Goal: Check status: Check status

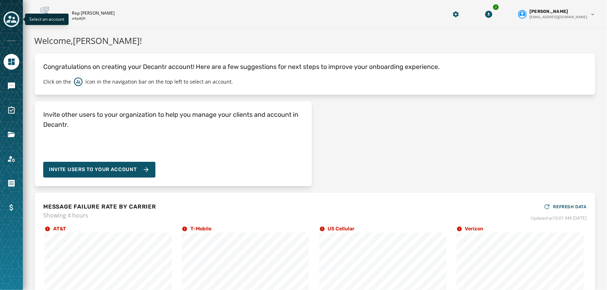
click at [15, 20] on icon "Toggle account select drawer" at bounding box center [11, 19] width 10 height 7
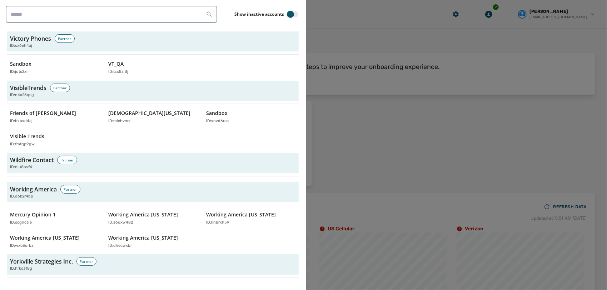
scroll to position [2308, 0]
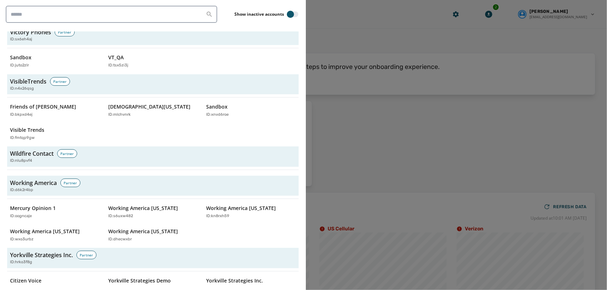
click at [206, 190] on div "Working America Partner ID: d6k2r4bp Mercury Opinion 1 ID: oogncaje Working Ame…" at bounding box center [152, 211] width 291 height 70
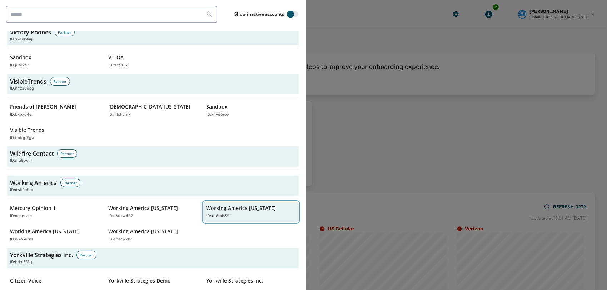
click at [212, 205] on p "Working America [US_STATE]" at bounding box center [241, 208] width 70 height 7
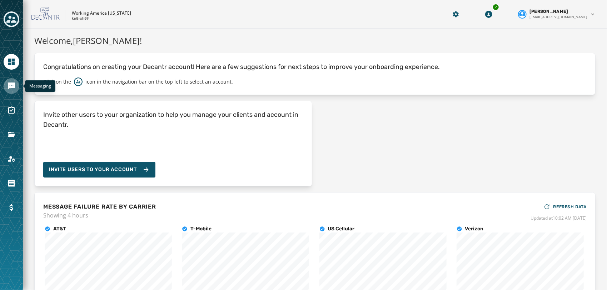
click at [10, 90] on icon "Navigate to Messaging" at bounding box center [11, 86] width 9 height 9
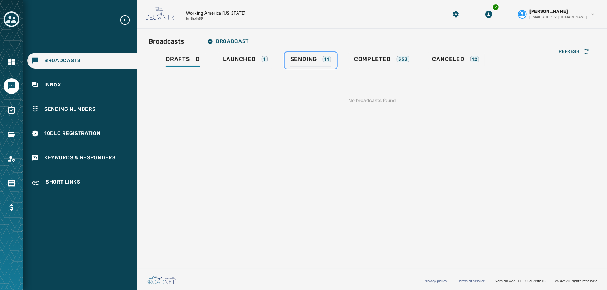
click at [288, 61] on link "Sending 11" at bounding box center [311, 60] width 52 height 16
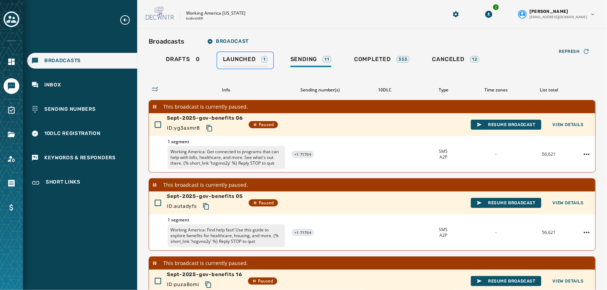
click at [256, 60] on div "Launched 1" at bounding box center [245, 61] width 45 height 11
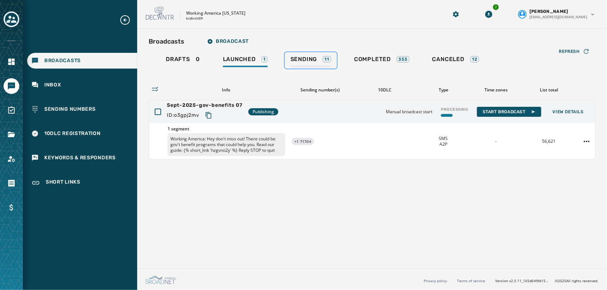
click at [312, 59] on span "Sending" at bounding box center [303, 59] width 27 height 7
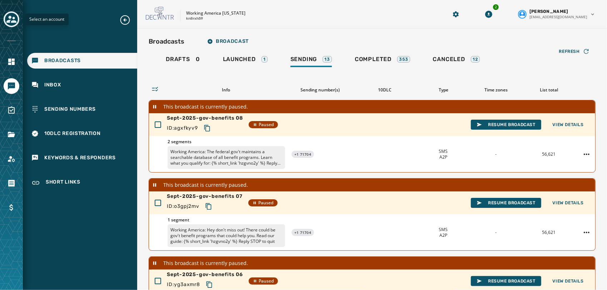
click at [6, 21] on div "Toggle account select drawer" at bounding box center [11, 19] width 13 height 13
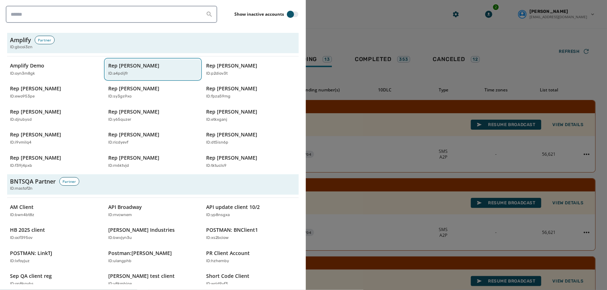
click at [162, 75] on div "ID: a4pdijfr" at bounding box center [149, 74] width 82 height 6
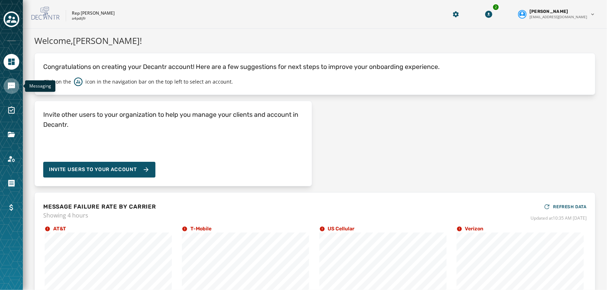
click at [16, 86] on link "Navigate to Messaging" at bounding box center [12, 86] width 16 height 16
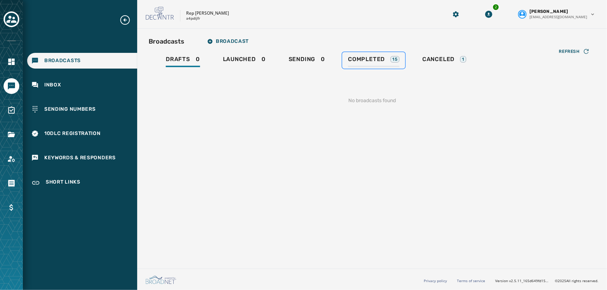
click at [362, 57] on span "Completed" at bounding box center [366, 59] width 37 height 7
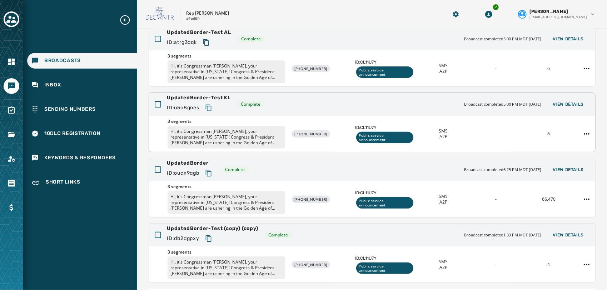
scroll to position [175, 0]
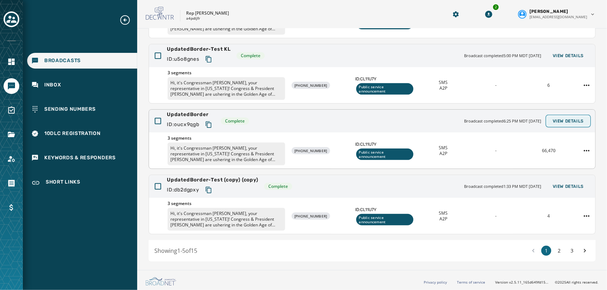
click at [556, 119] on span "View Details" at bounding box center [567, 121] width 31 height 6
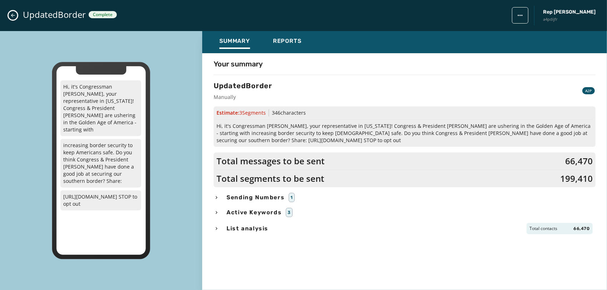
click at [288, 53] on div "Your summary UpdatedBorder Manually A2P Estimate: 3 Segment s 346 characters Hi…" at bounding box center [404, 166] width 405 height 227
click at [291, 45] on div "Reports" at bounding box center [287, 42] width 29 height 11
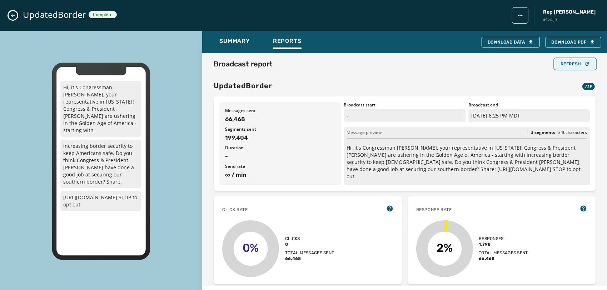
click at [565, 59] on button "Refresh" at bounding box center [575, 64] width 41 height 10
click at [562, 58] on div "Broadcast report Refresh UpdatedBorder A2P Messages sent 66,468 Segments sent 1…" at bounding box center [404, 169] width 405 height 233
click at [561, 61] on div "Refresh" at bounding box center [574, 64] width 29 height 6
